Goal: Task Accomplishment & Management: Use online tool/utility

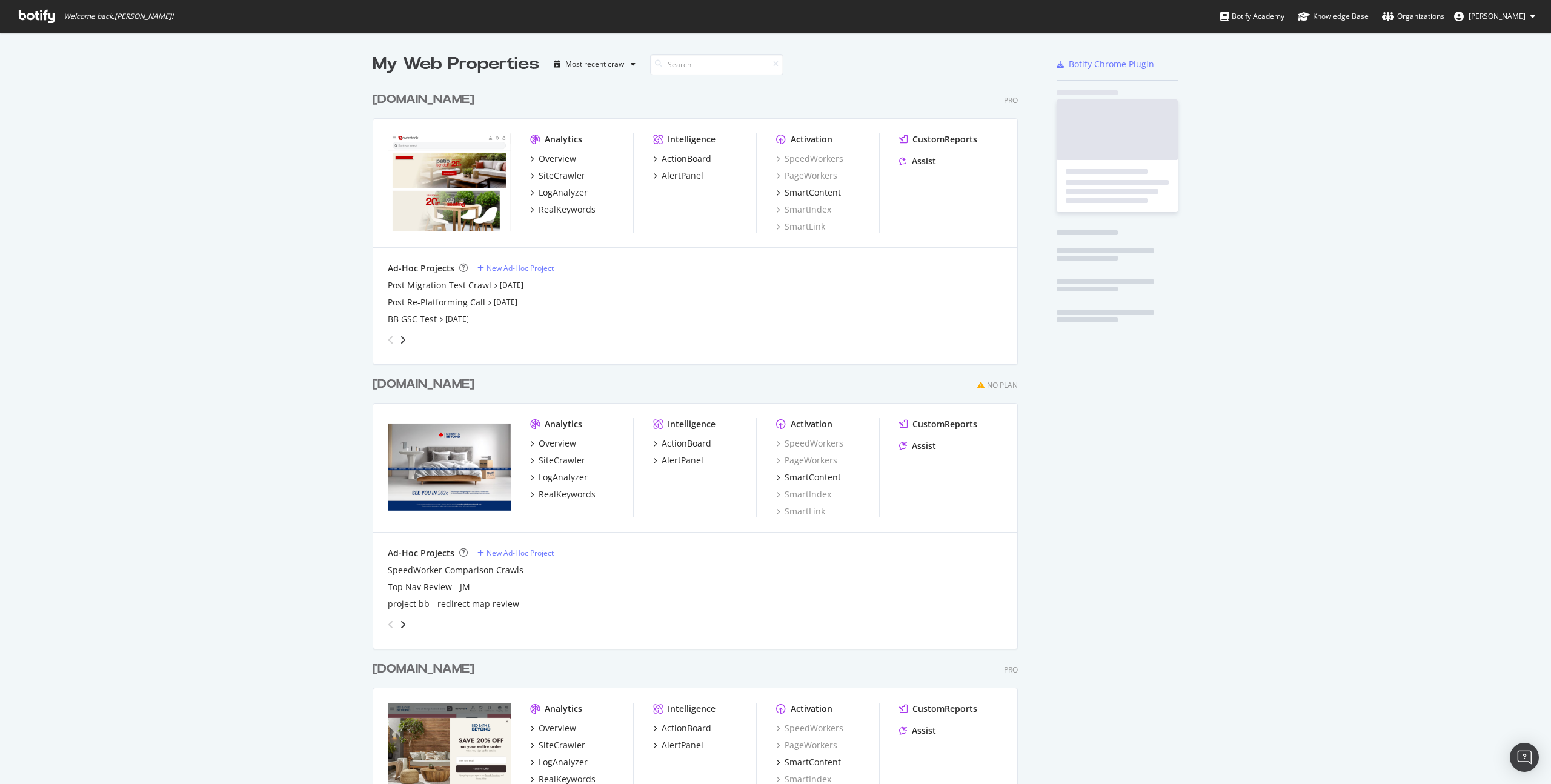
scroll to position [854, 655]
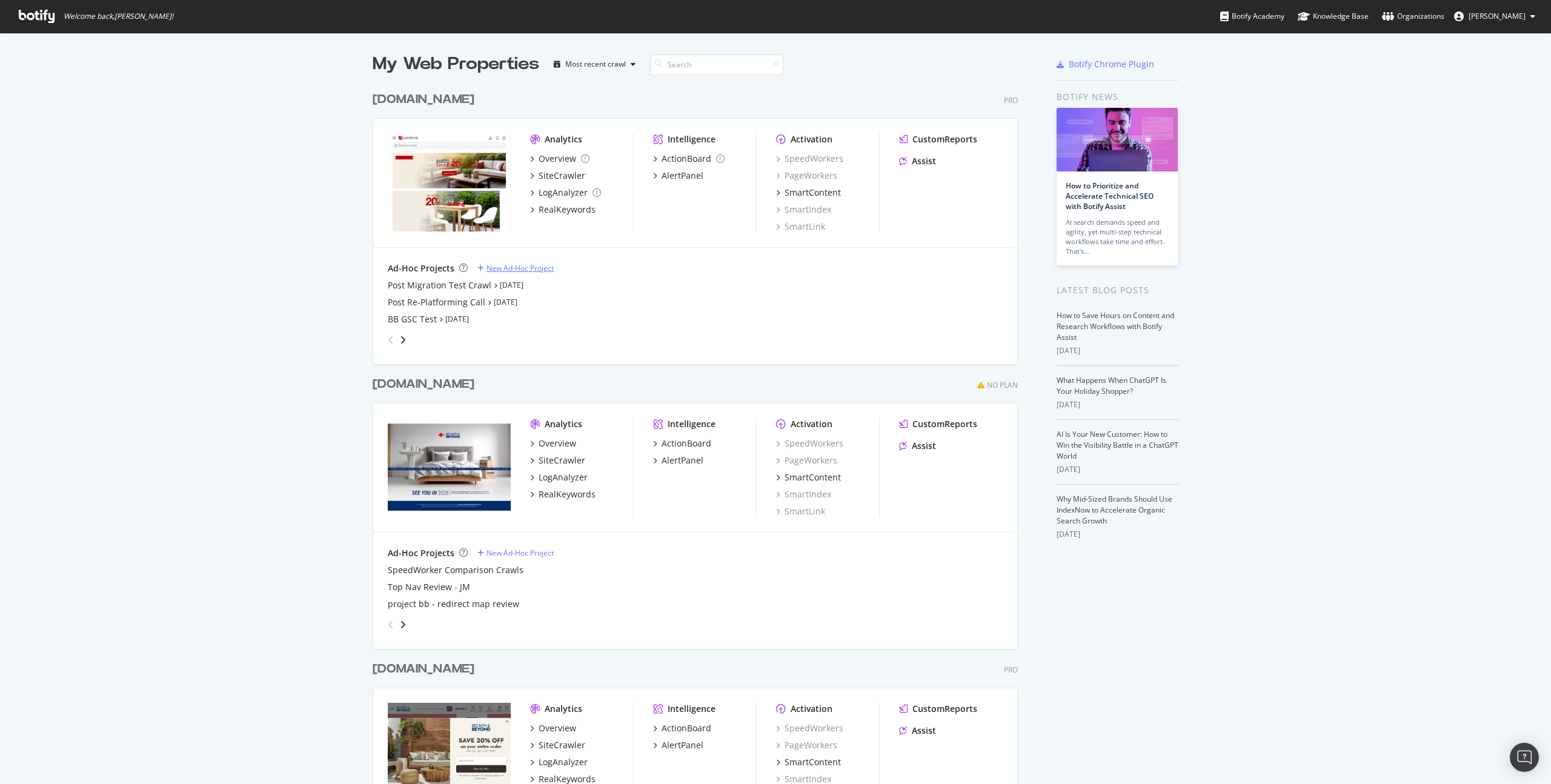
click at [510, 266] on div "New Ad-Hoc Project" at bounding box center [520, 268] width 67 height 10
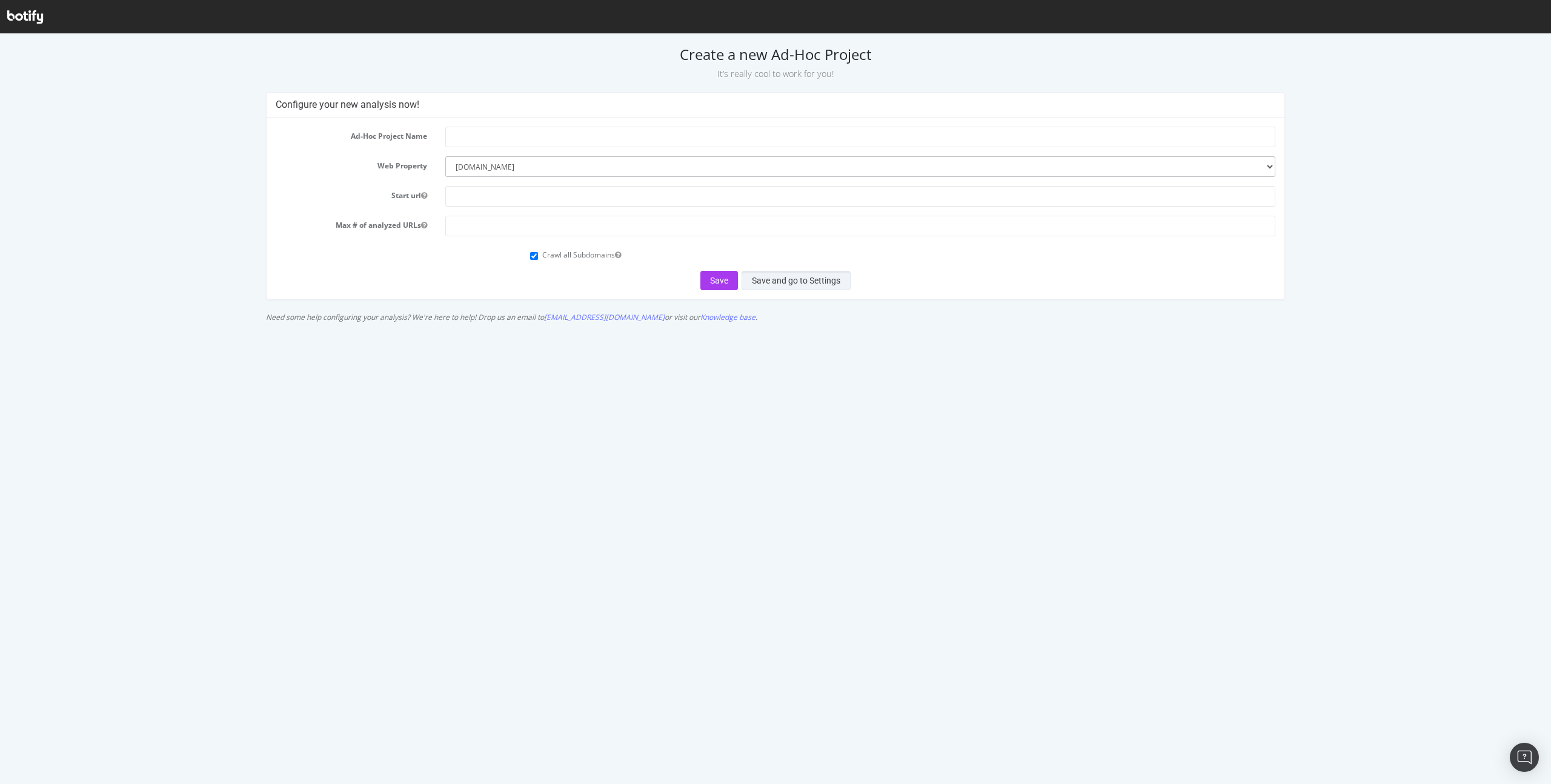
click at [785, 281] on button "Save and go to Settings" at bounding box center [796, 281] width 109 height 19
click at [535, 138] on input "text" at bounding box center [860, 137] width 830 height 21
type input "post migration redirect clean up"
click at [786, 277] on button "Save and go to Settings" at bounding box center [796, 281] width 109 height 19
type input "[URL][DOMAIN_NAME]"
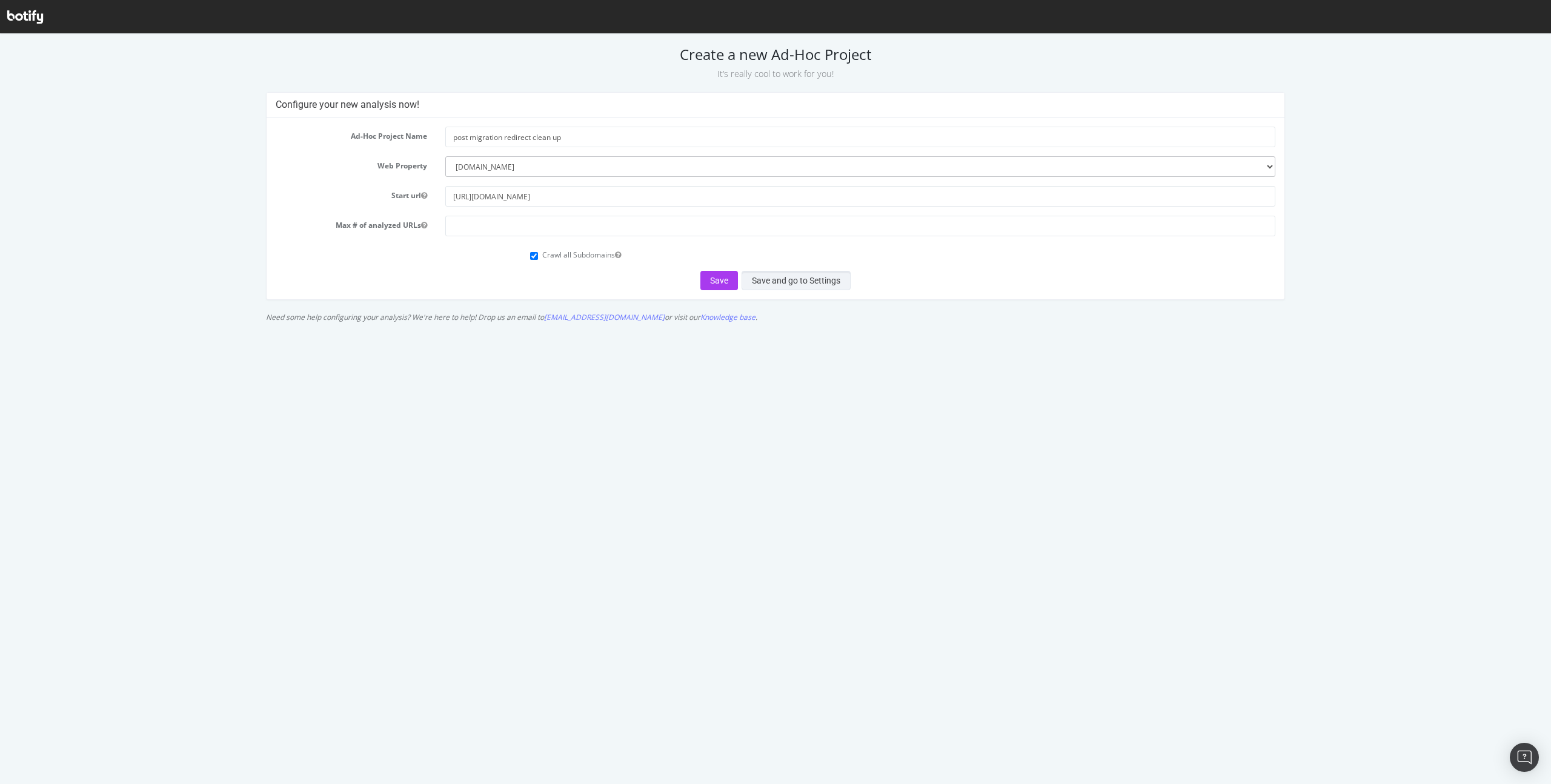
click at [825, 285] on button "Save and go to Settings" at bounding box center [796, 281] width 109 height 19
click at [524, 232] on input "number" at bounding box center [860, 226] width 830 height 21
type input "1000"
click at [825, 278] on button "Save and go to Settings" at bounding box center [796, 281] width 109 height 19
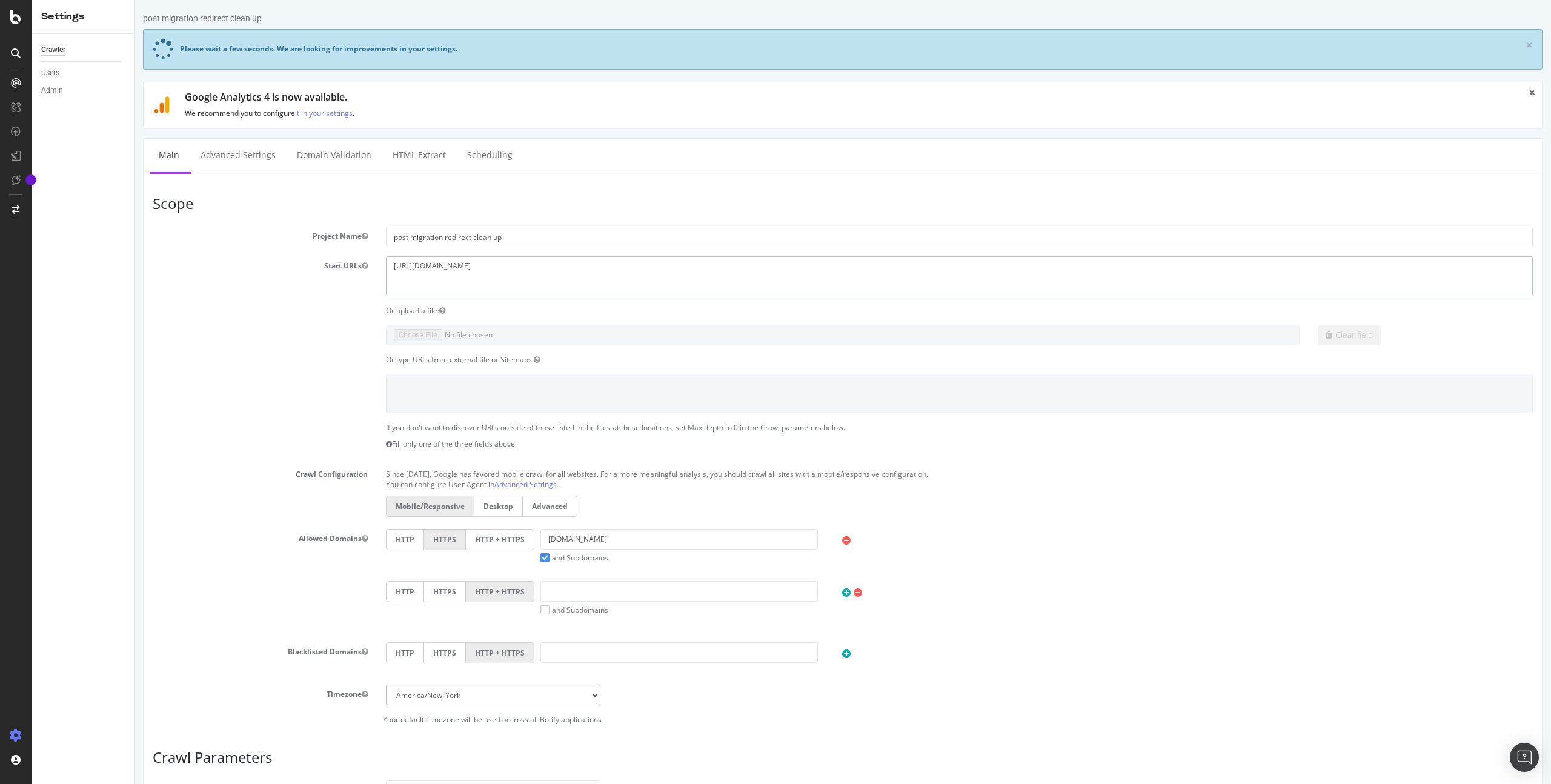
click at [557, 268] on textarea "[URL][DOMAIN_NAME]" at bounding box center [959, 276] width 1147 height 40
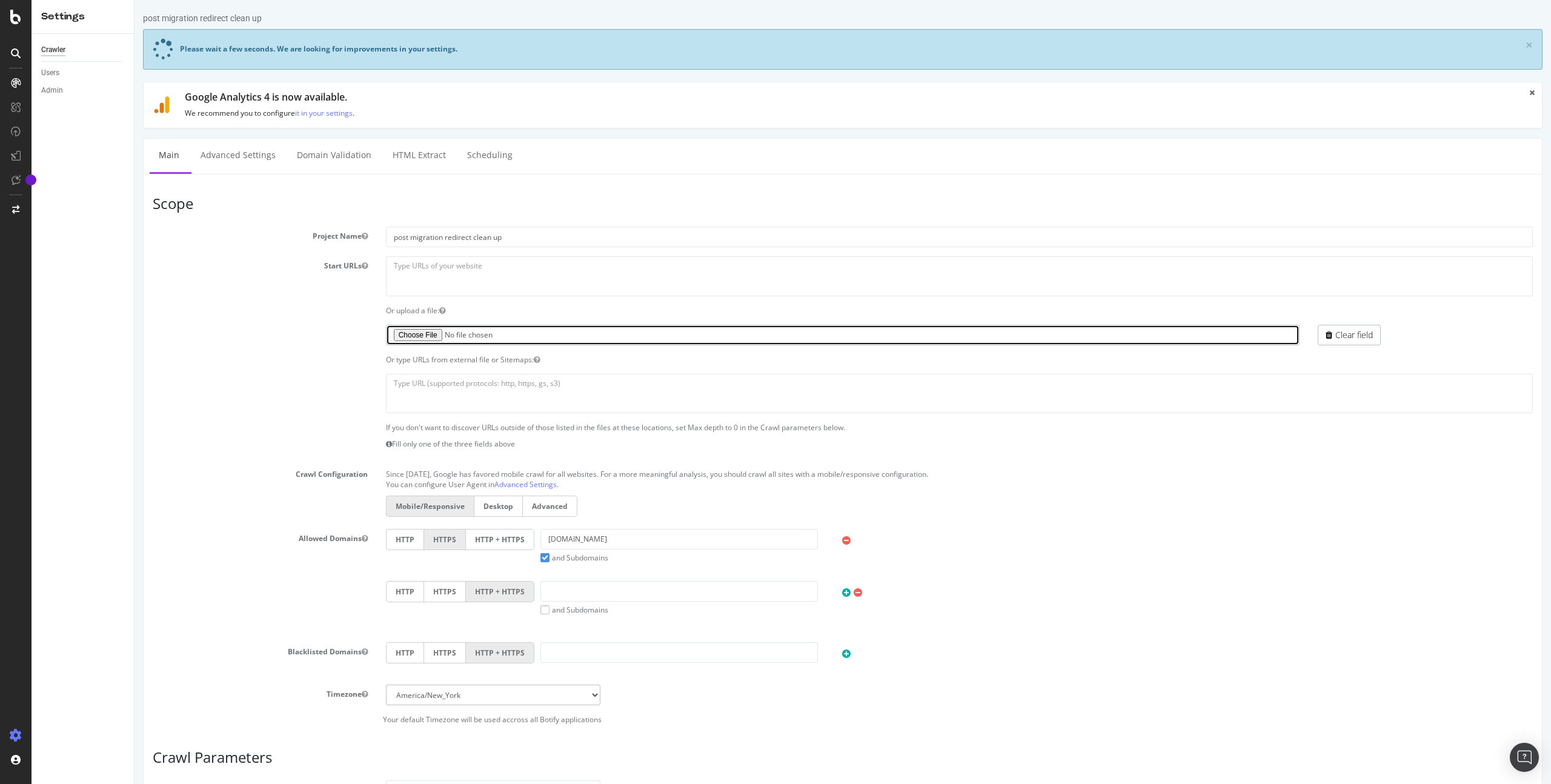
click at [409, 336] on input "file" at bounding box center [843, 335] width 914 height 21
type input "C:\fakepath\redirect clean up crawl.txt"
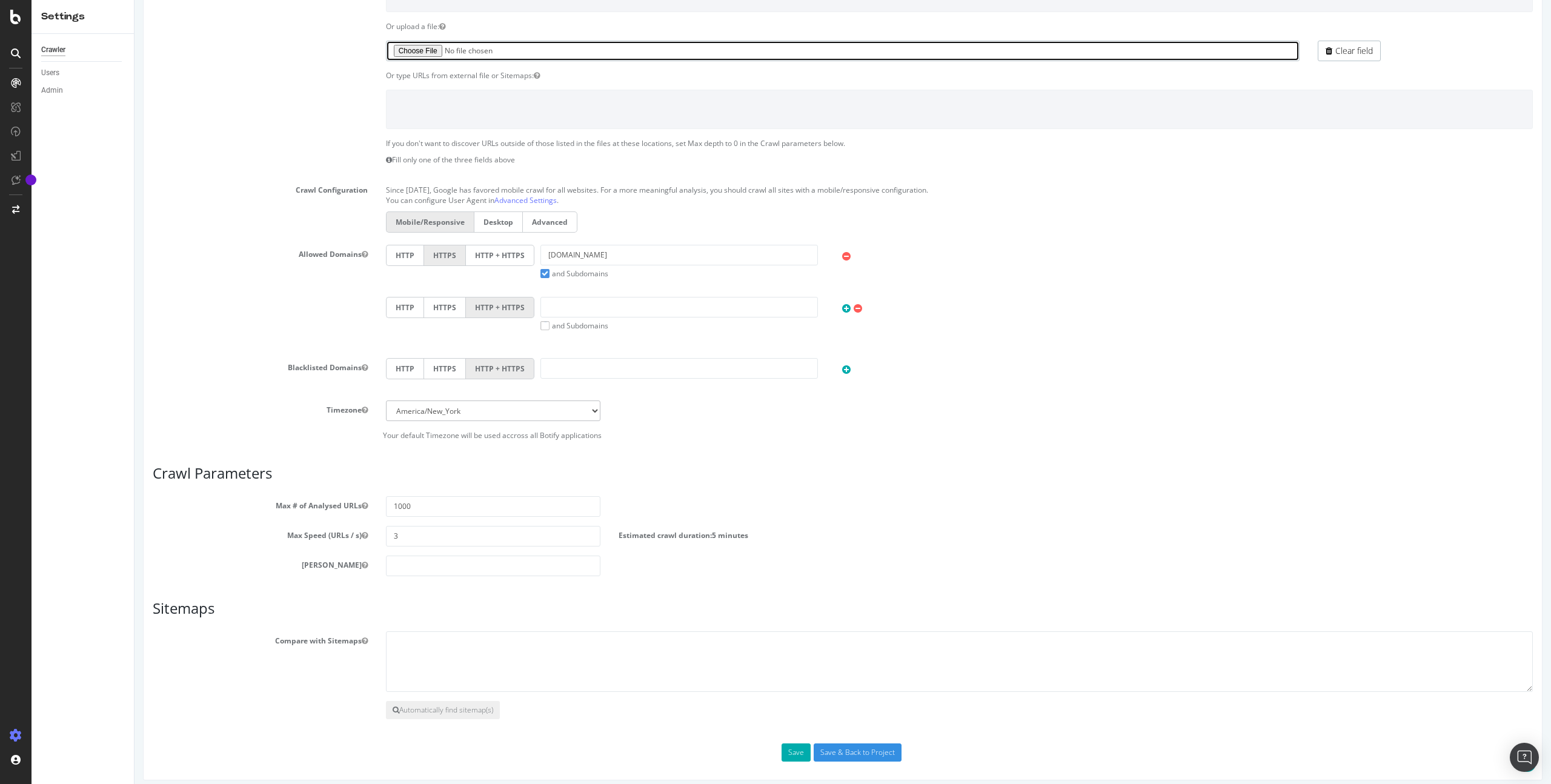
scroll to position [337, 0]
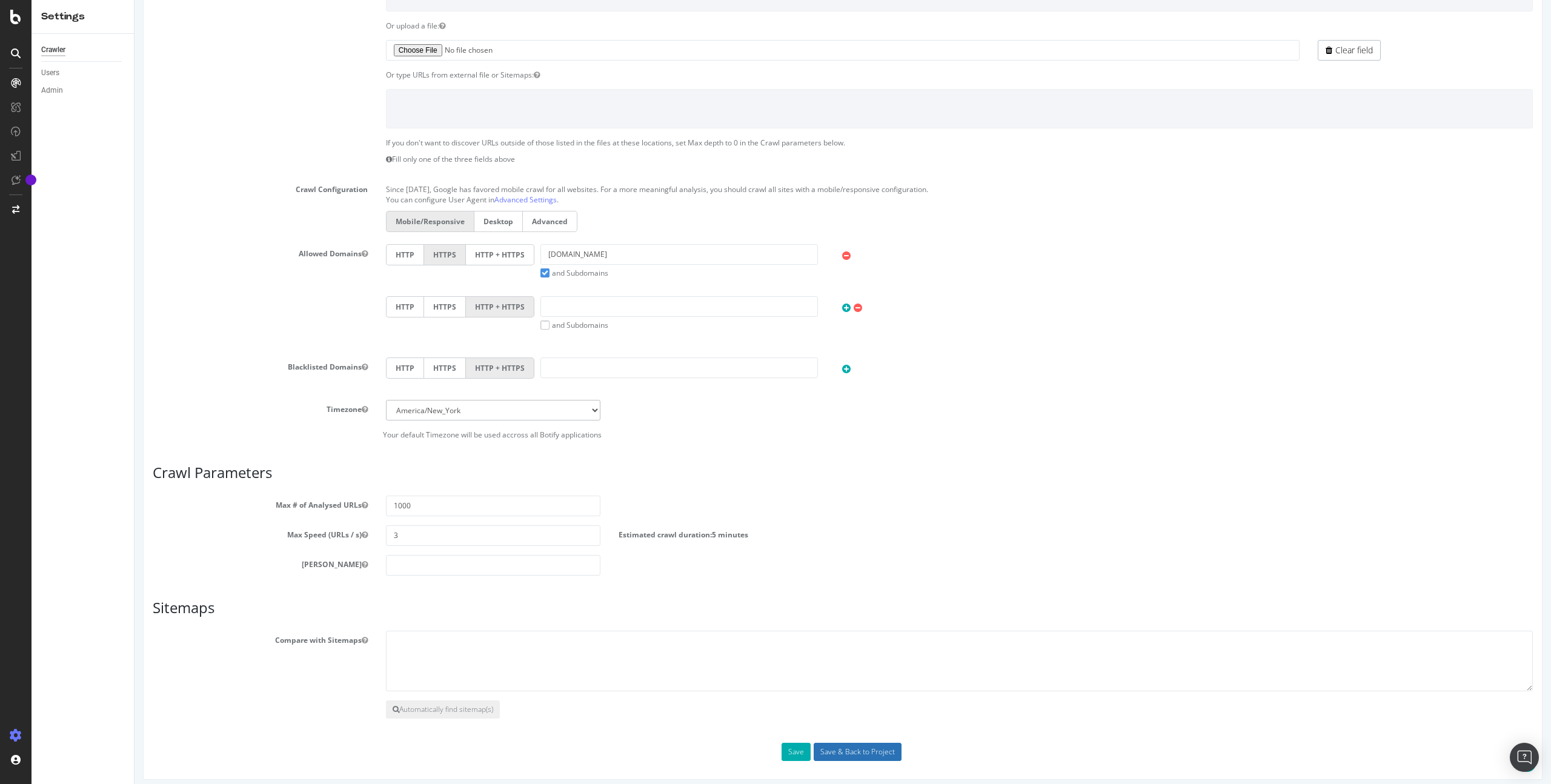
click at [884, 752] on input "Save & Back to Project" at bounding box center [857, 752] width 88 height 18
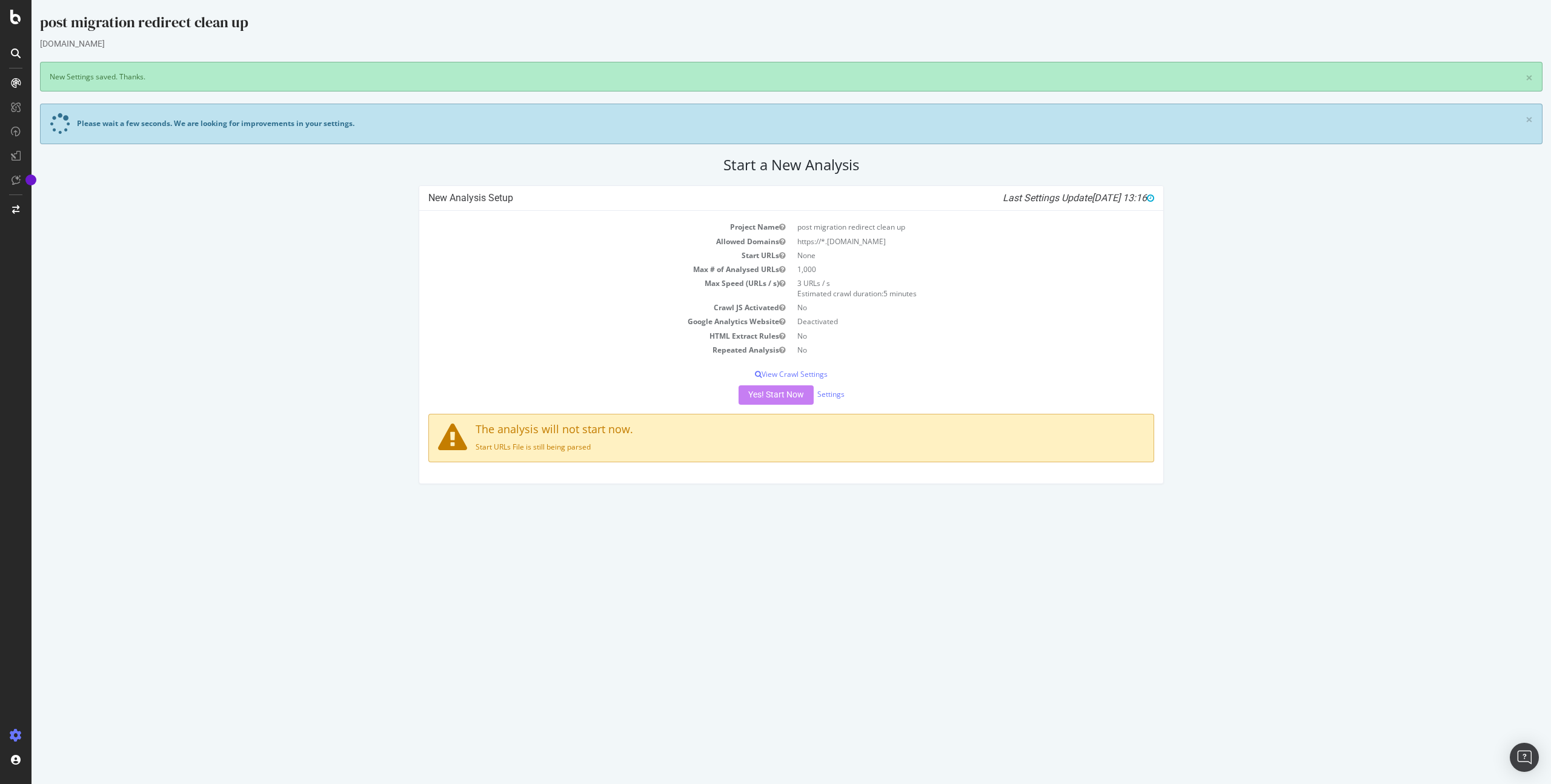
click at [768, 396] on div "Yes! Start Now Settings" at bounding box center [792, 395] width 726 height 19
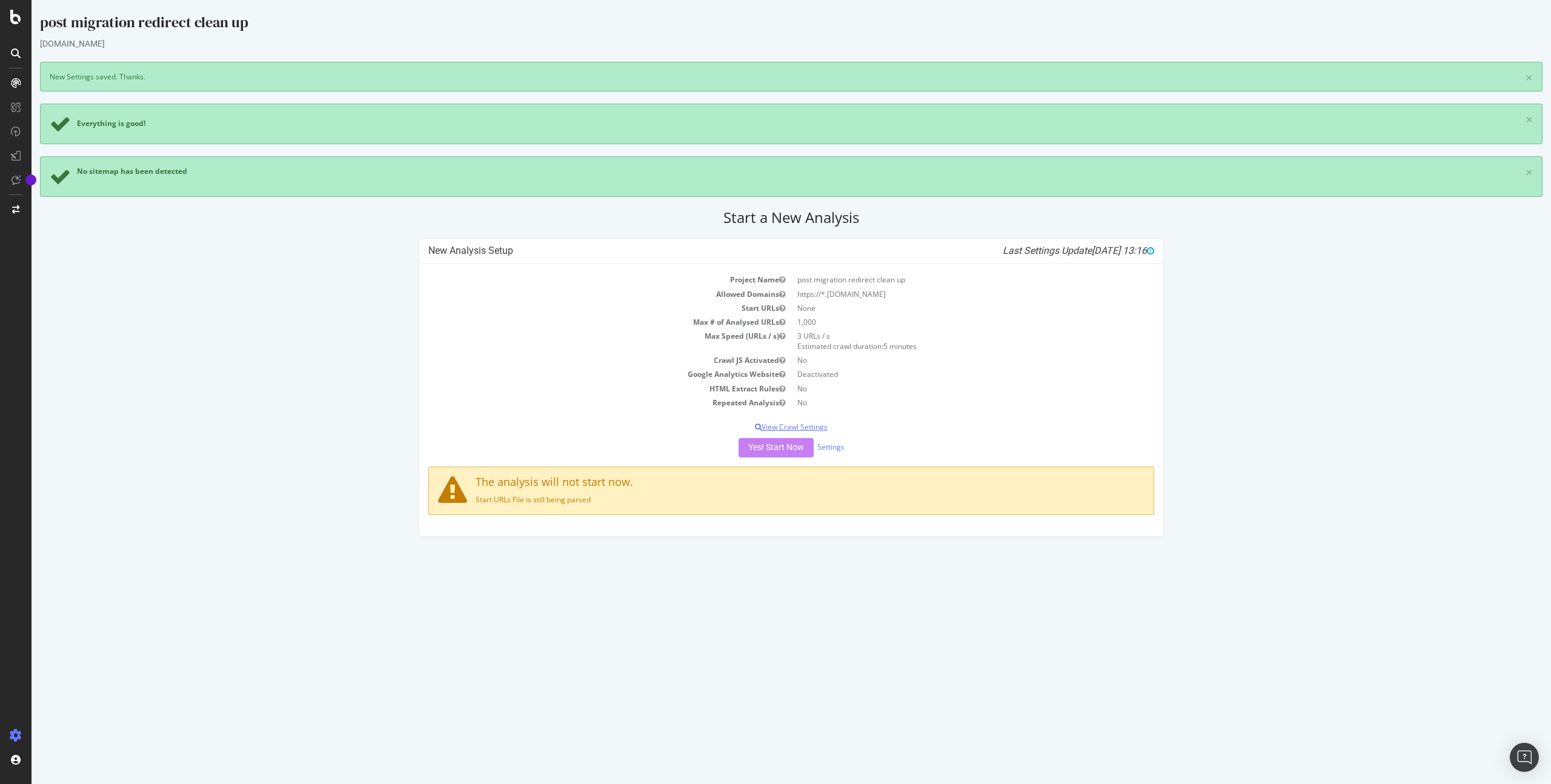
click at [797, 429] on p "View Crawl Settings" at bounding box center [792, 427] width 726 height 10
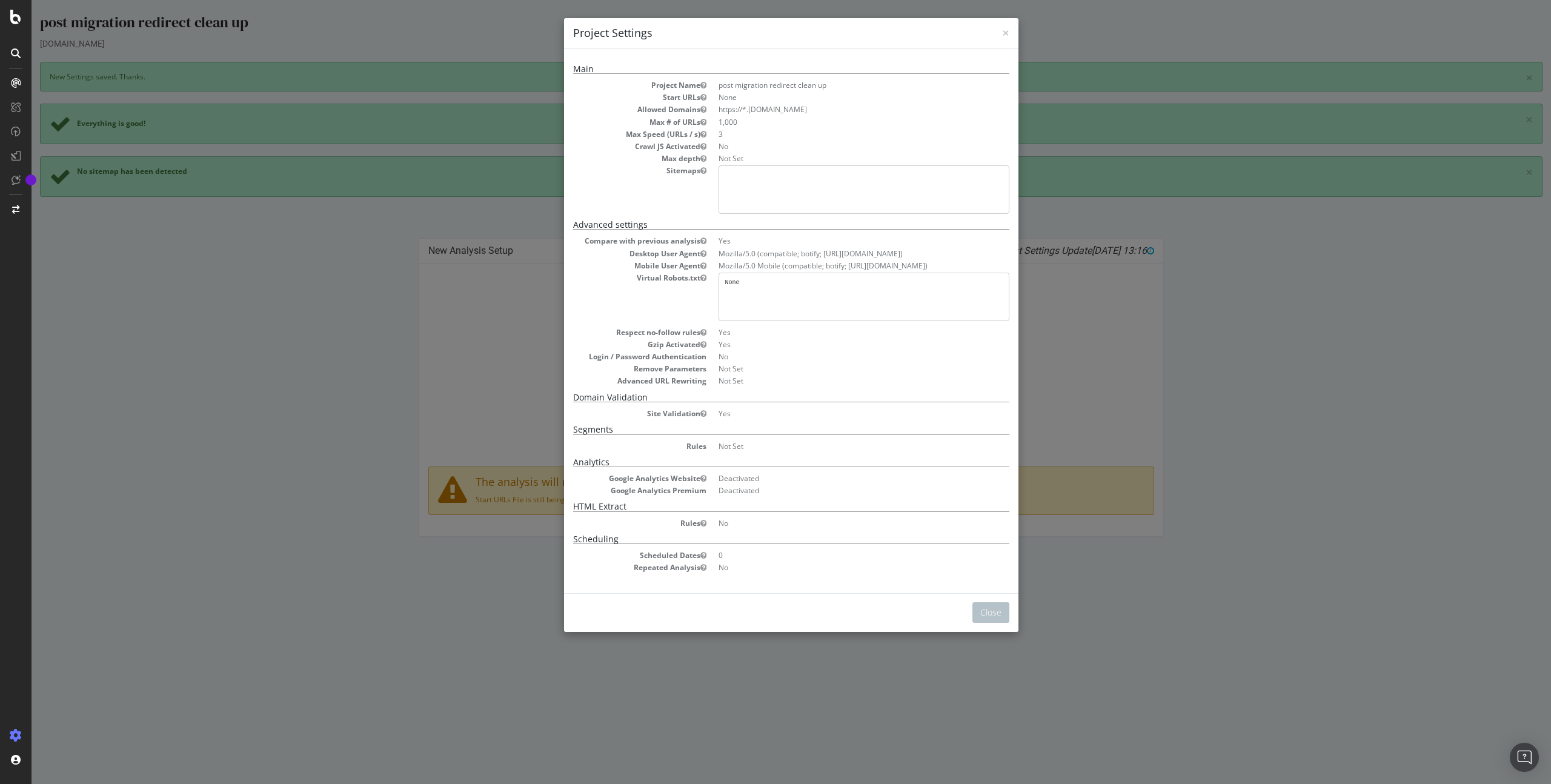
click at [1015, 610] on div "Close" at bounding box center [791, 613] width 454 height 39
click at [999, 610] on button "Close" at bounding box center [991, 613] width 37 height 21
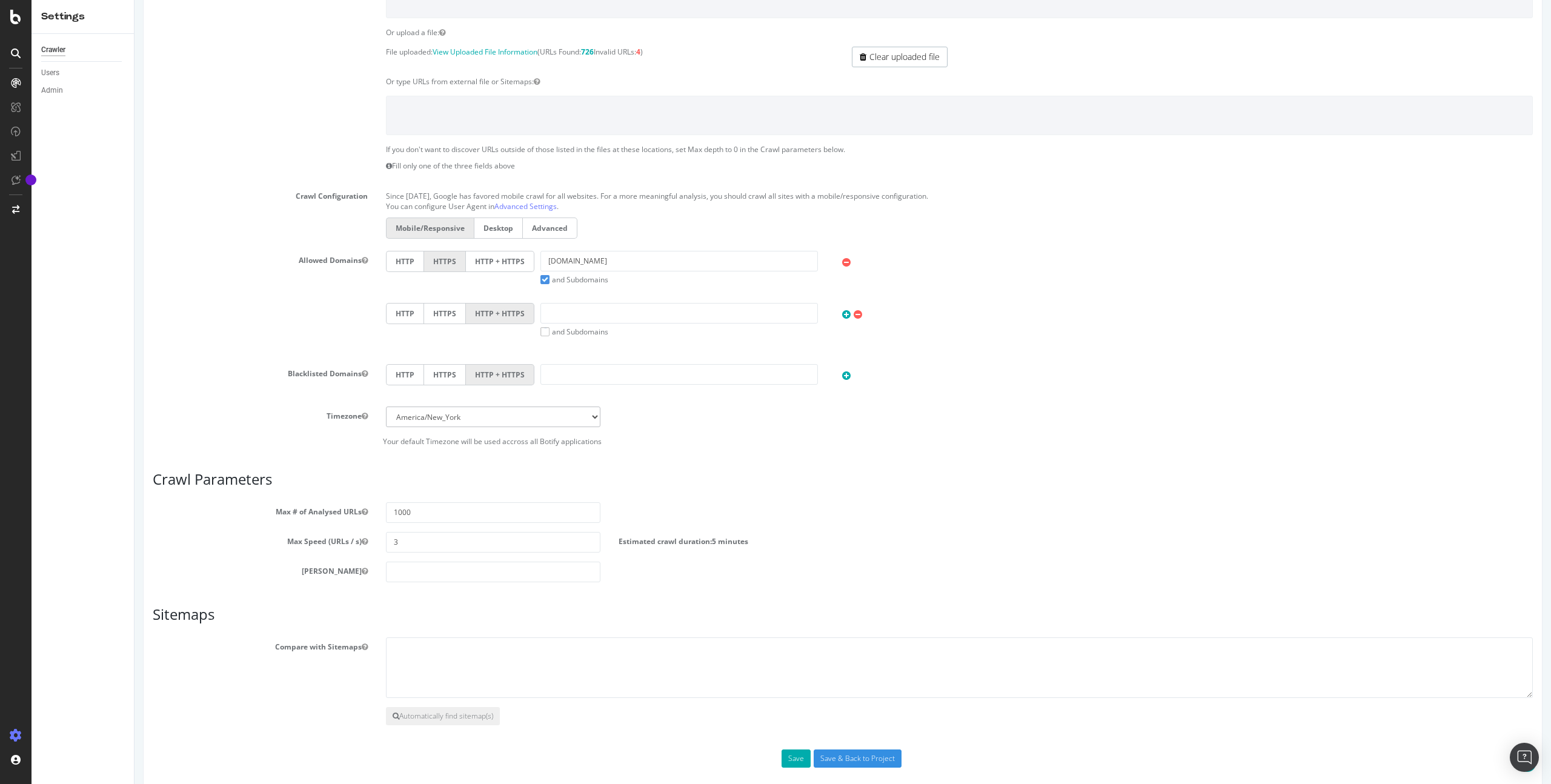
scroll to position [240, 0]
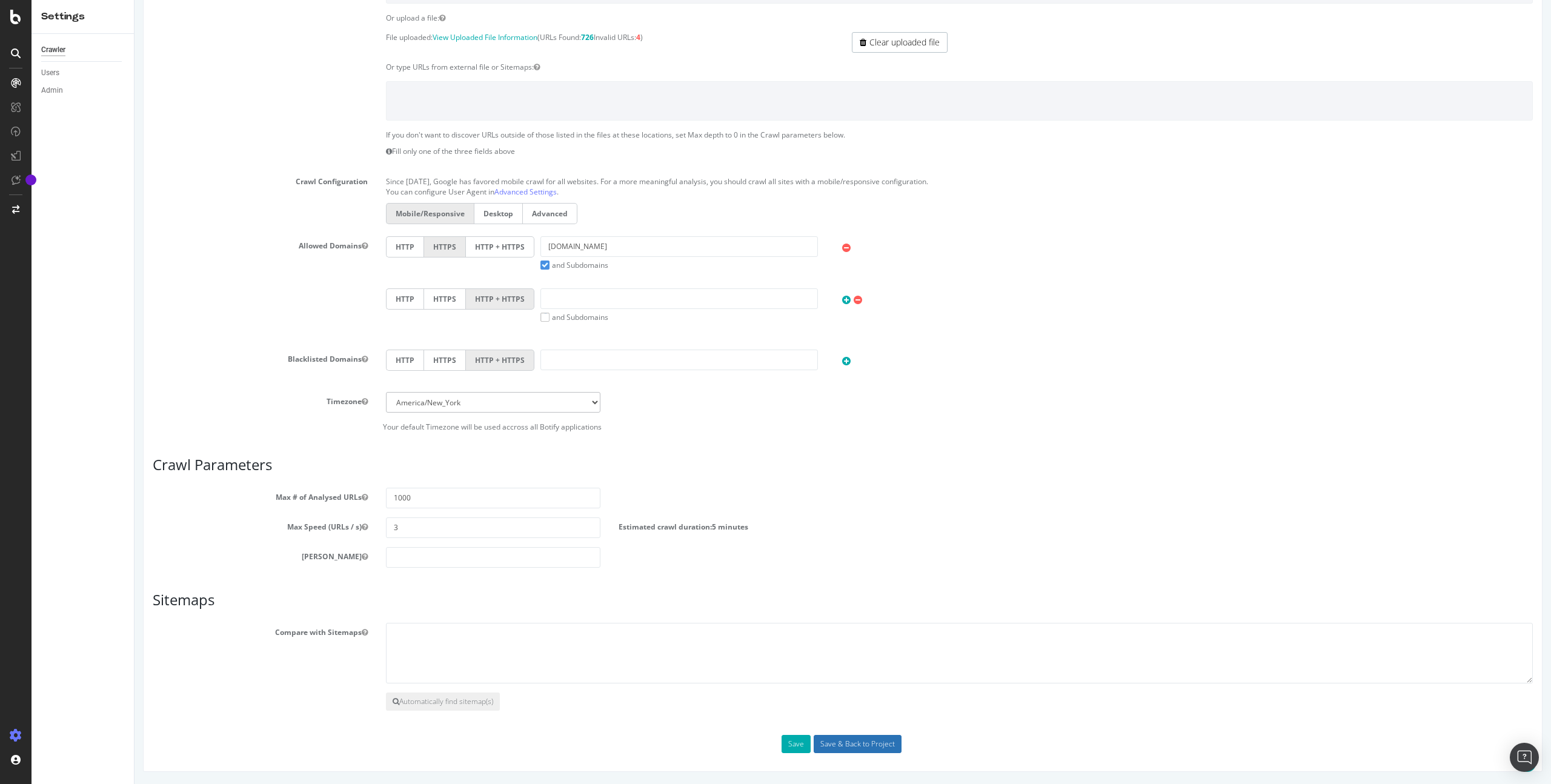
click at [859, 744] on input "Save & Back to Project" at bounding box center [857, 744] width 88 height 18
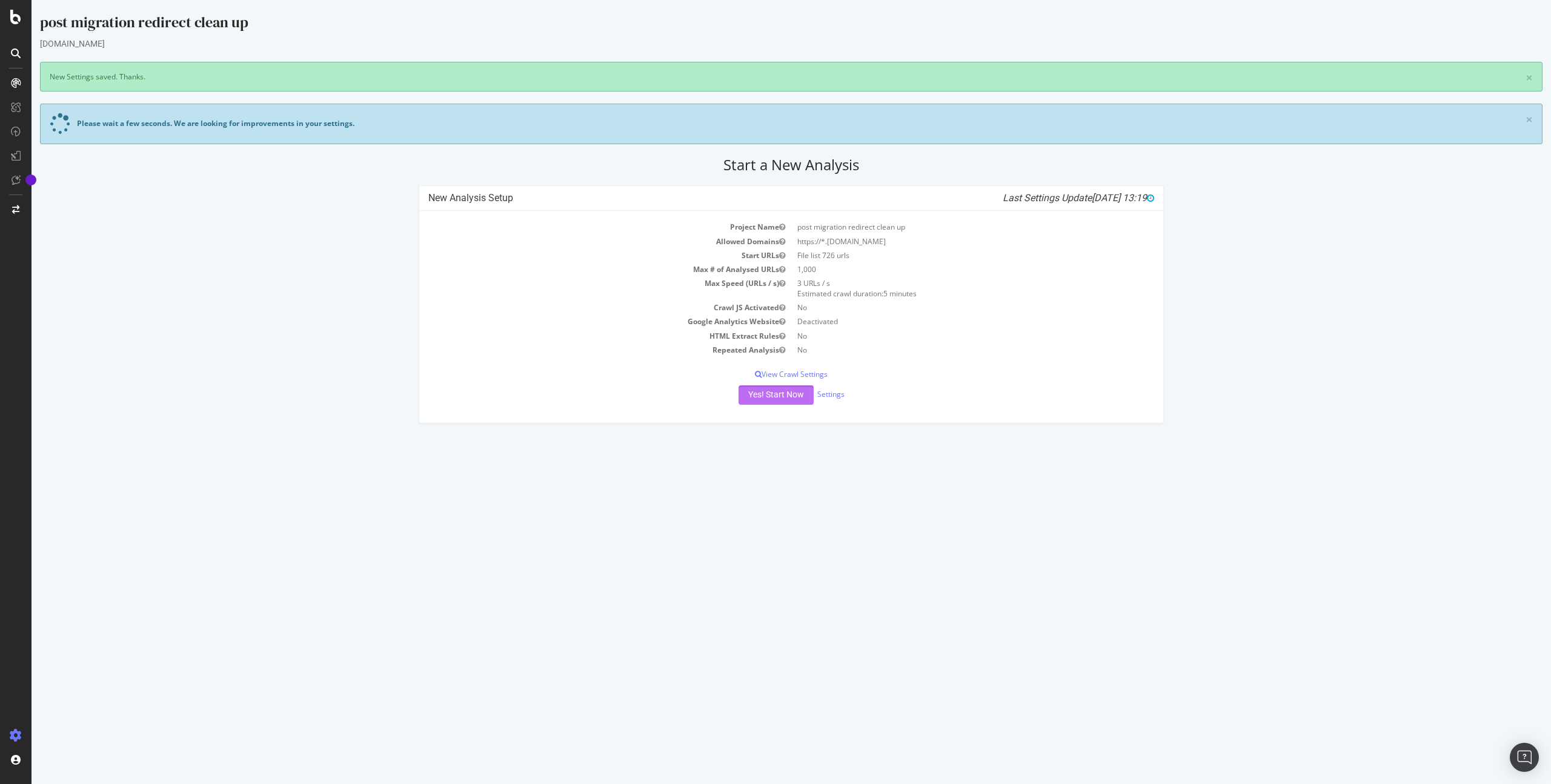
click at [775, 393] on button "Yes! Start Now" at bounding box center [776, 395] width 75 height 19
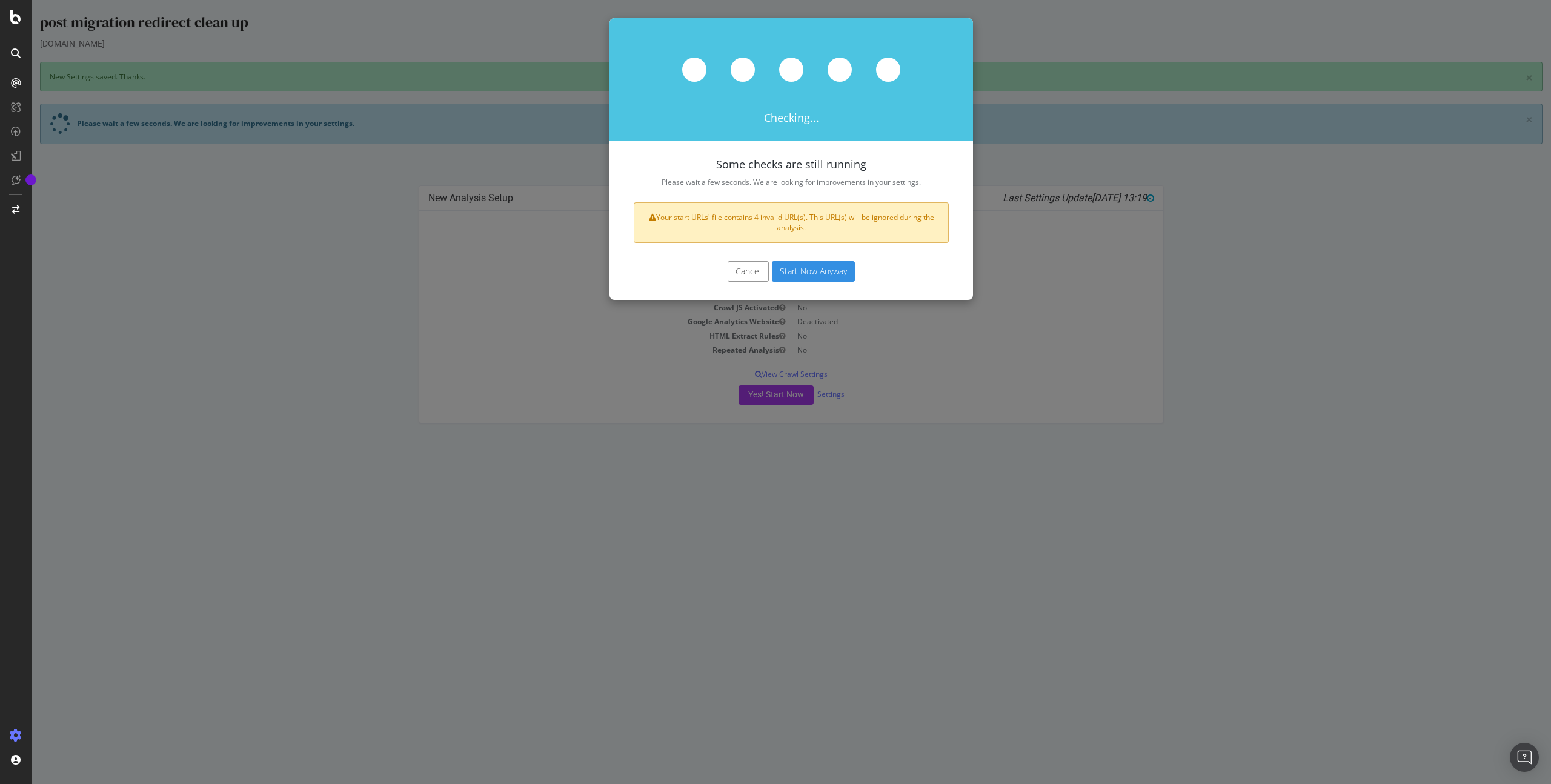
click at [797, 271] on button "Start Now Anyway" at bounding box center [813, 272] width 83 height 21
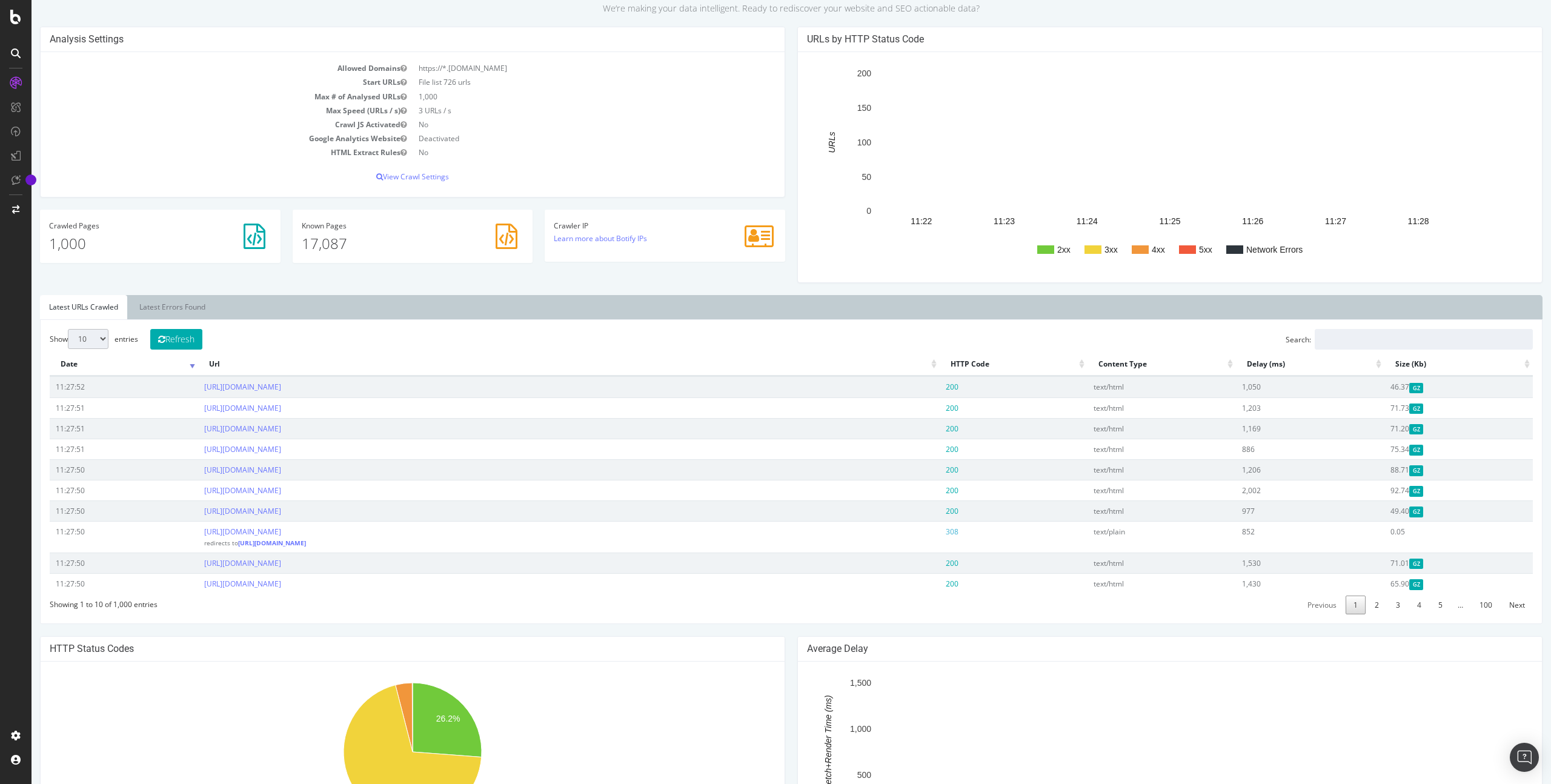
scroll to position [100, 0]
